Goal: Find specific fact: Find specific fact

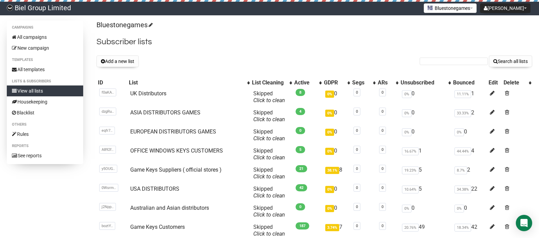
click at [439, 63] on input "text" at bounding box center [453, 61] width 68 height 7
type input "marie"
click at [489, 56] on button "Search all lists" at bounding box center [510, 62] width 43 height 12
drag, startPoint x: 0, startPoint y: 0, endPoint x: 438, endPoint y: 64, distance: 442.5
click at [438, 64] on input "text" at bounding box center [453, 61] width 68 height 7
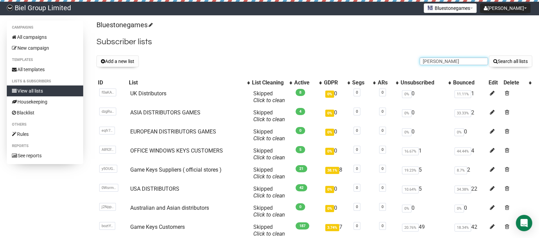
type input "[PERSON_NAME]"
click at [489, 56] on button "Search all lists" at bounding box center [510, 62] width 43 height 12
